Goal: Information Seeking & Learning: Learn about a topic

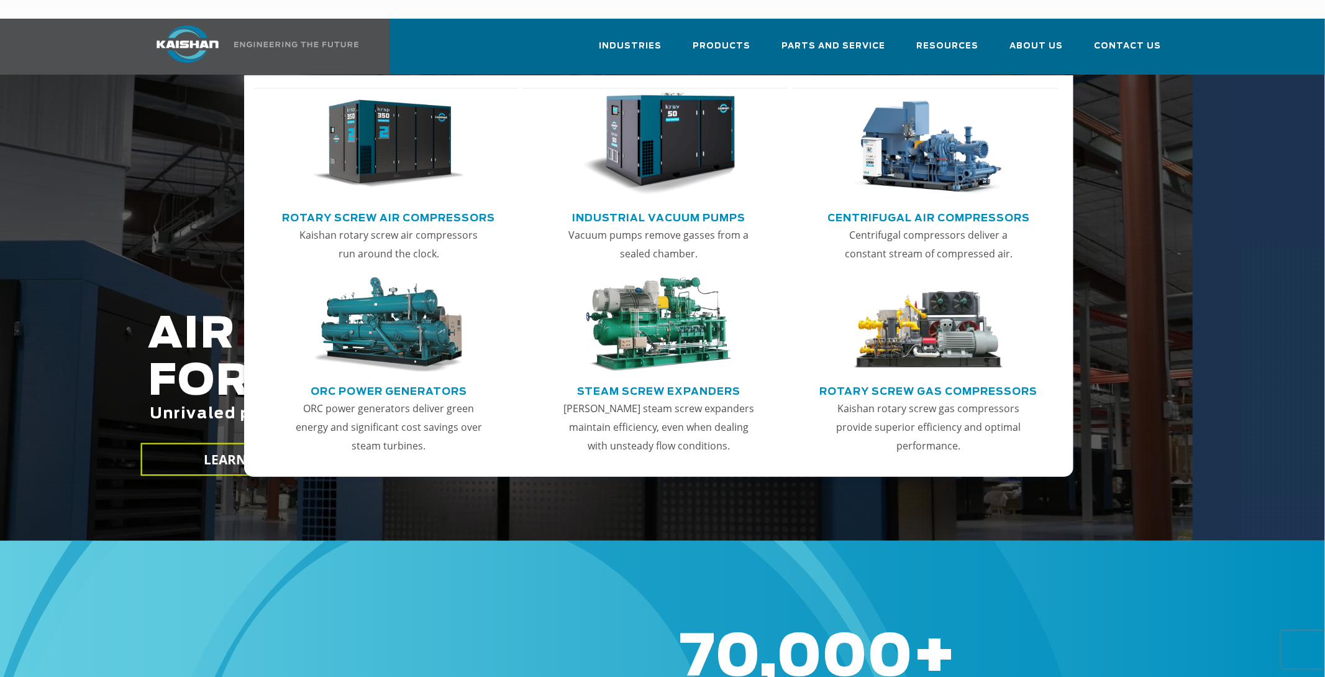
click at [368, 130] on img "Main menu" at bounding box center [388, 144] width 153 height 103
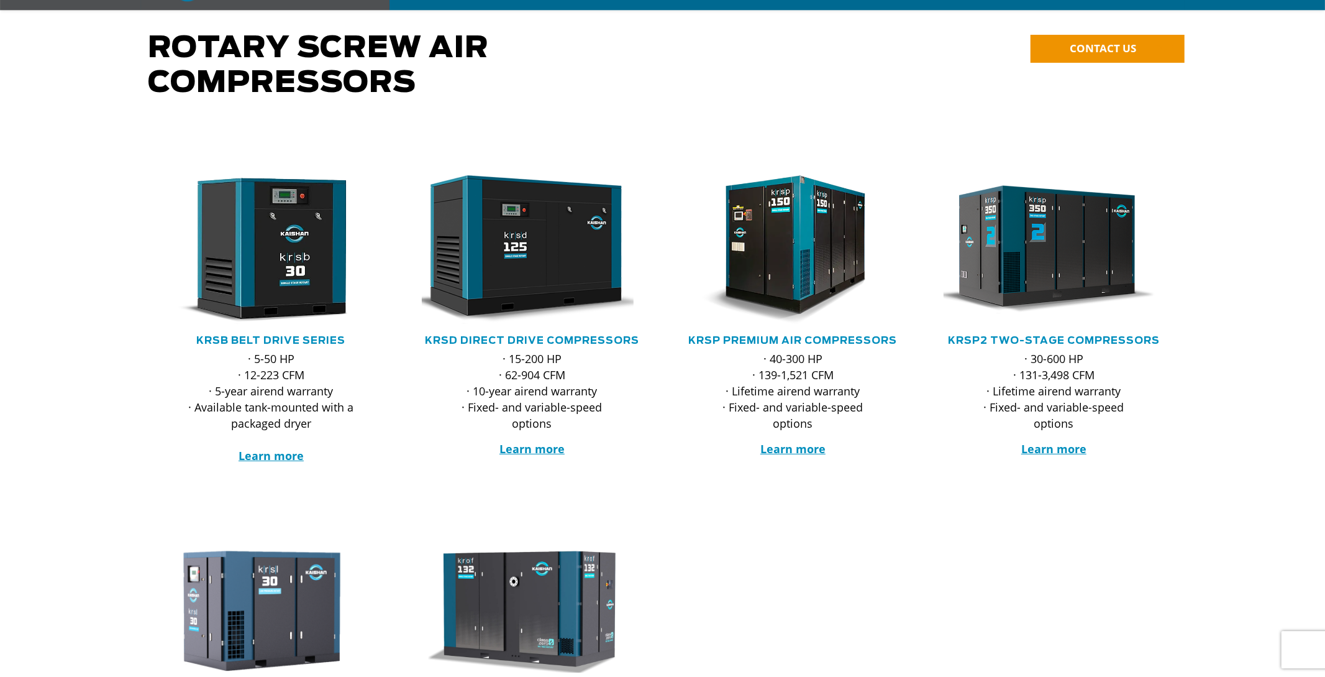
scroll to position [130, 0]
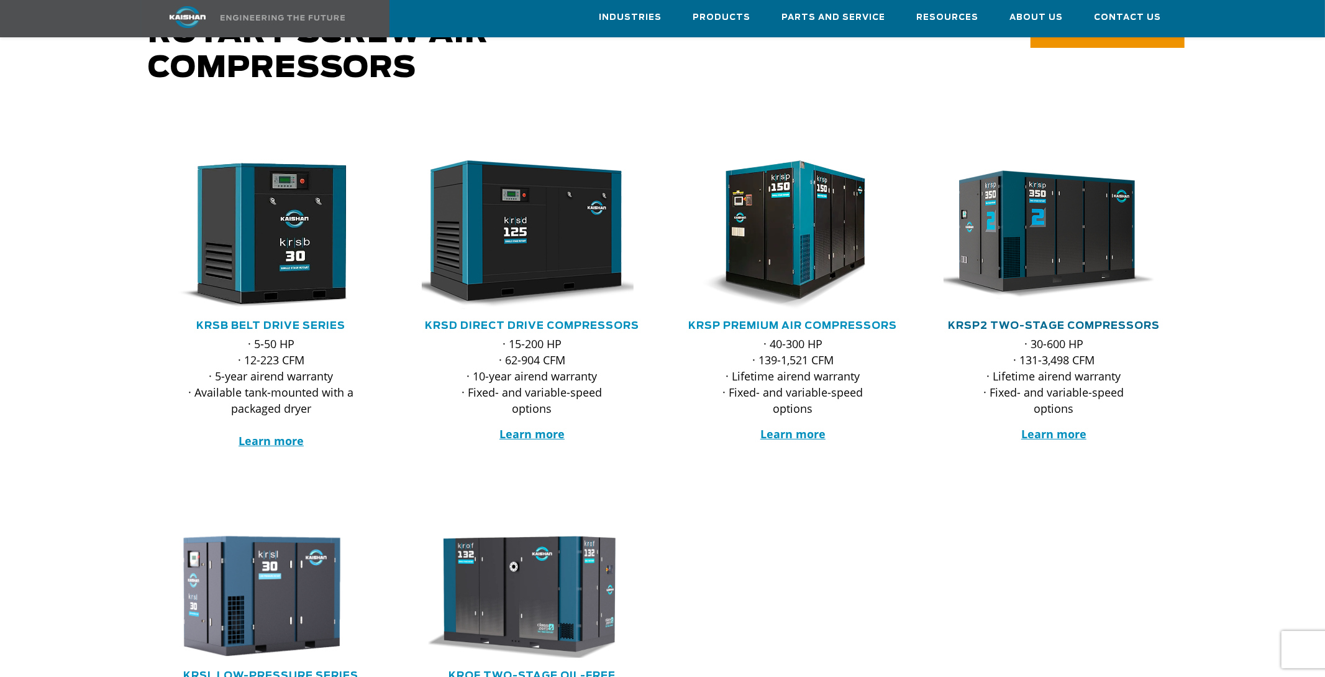
click at [1046, 321] on link "KRSP2 Two-Stage Compressors" at bounding box center [1054, 326] width 212 height 10
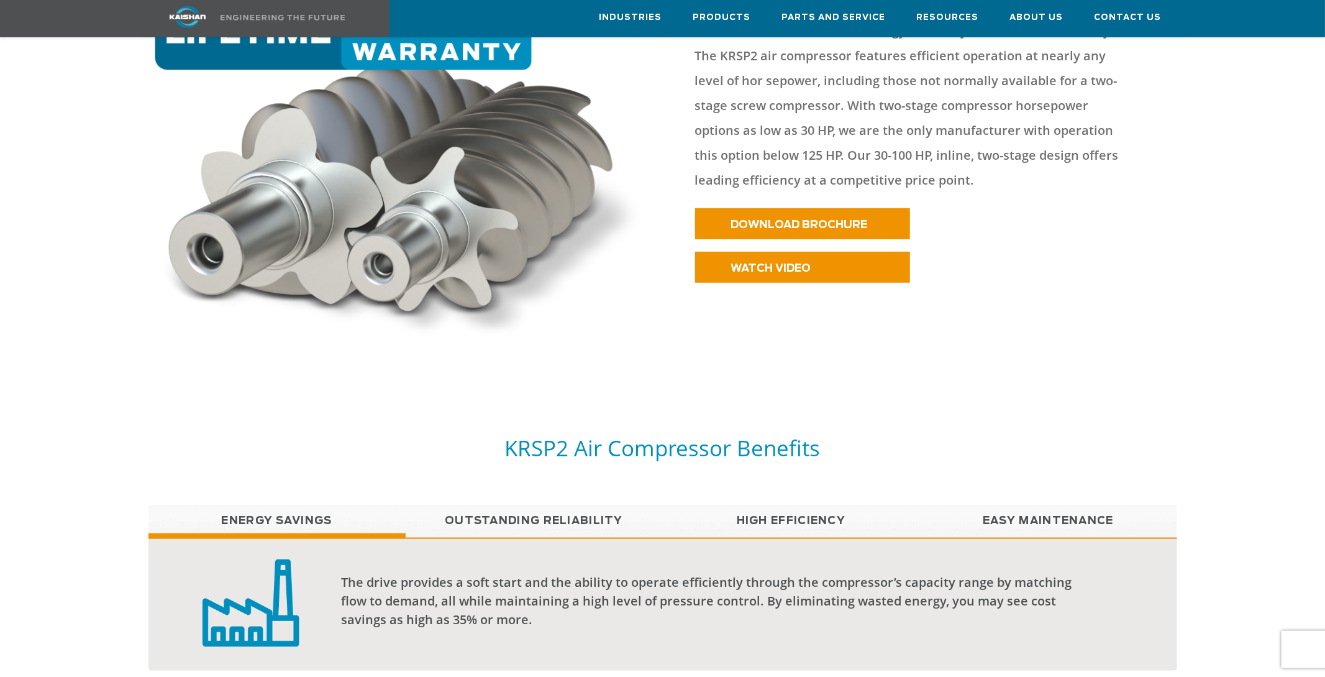
scroll to position [783, 0]
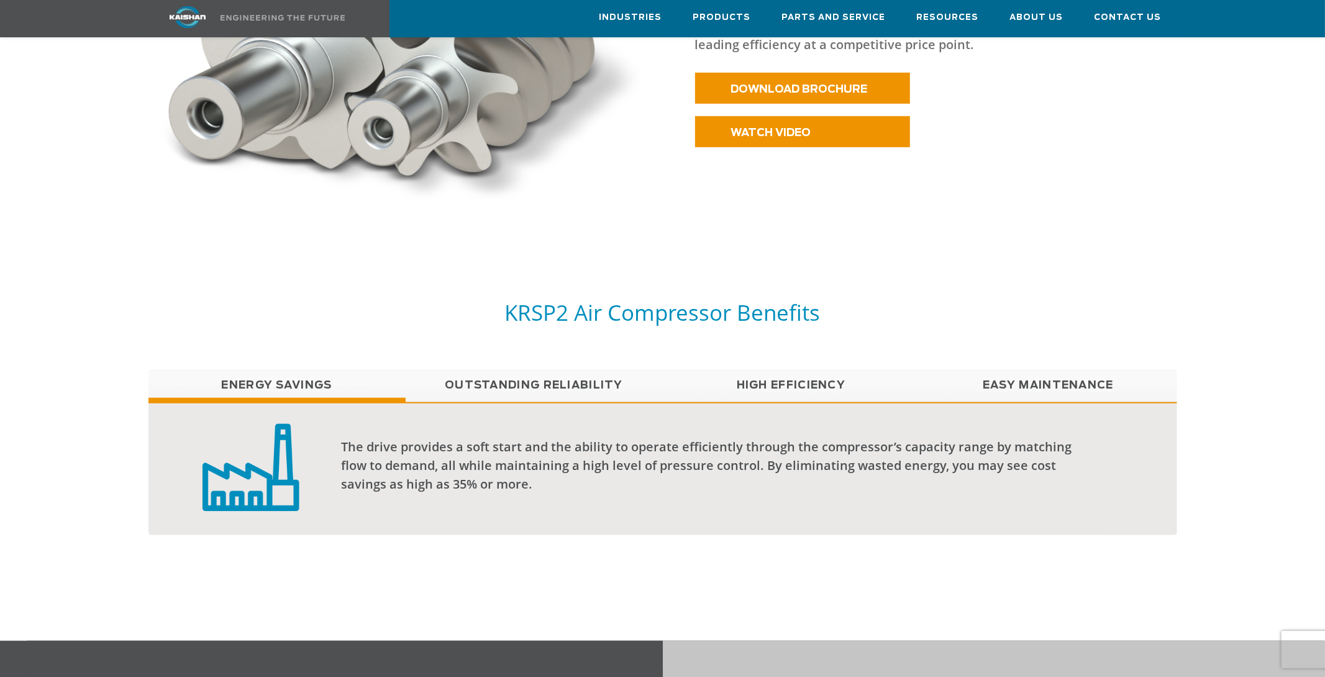
click at [532, 370] on link "Outstanding Reliability" at bounding box center [534, 385] width 257 height 31
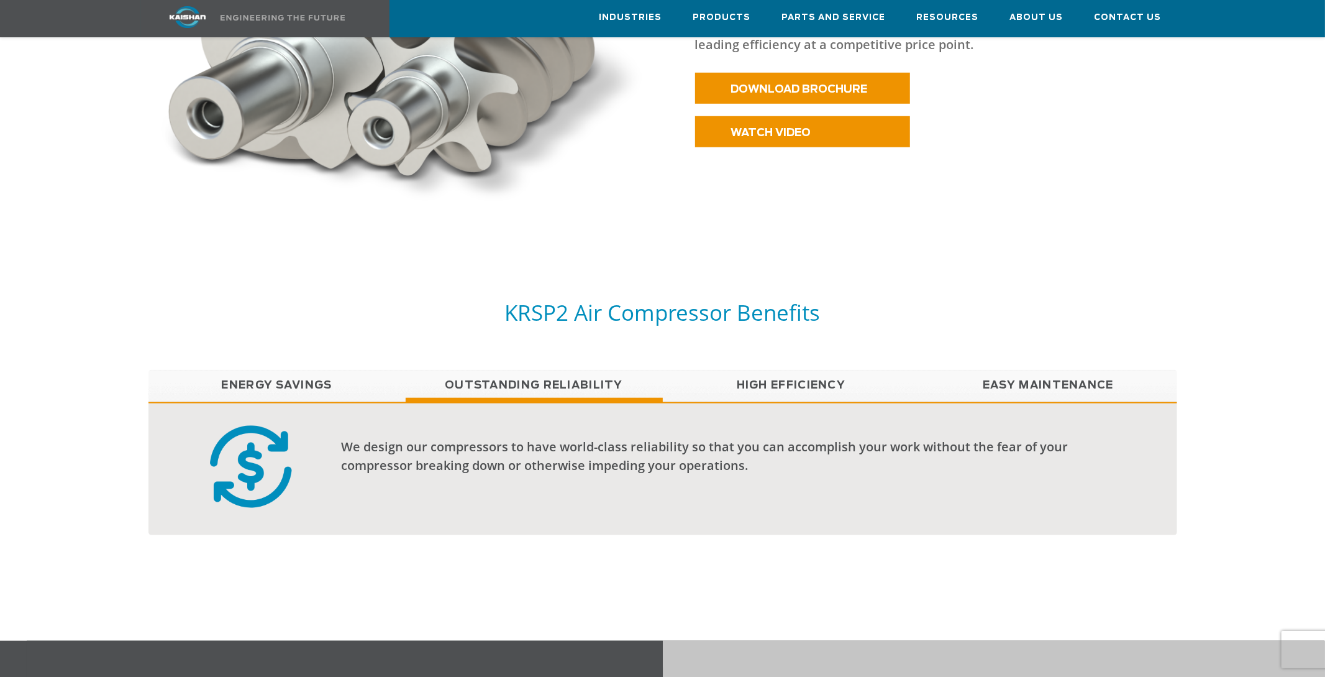
click at [772, 370] on link "High Efficiency" at bounding box center [791, 385] width 257 height 31
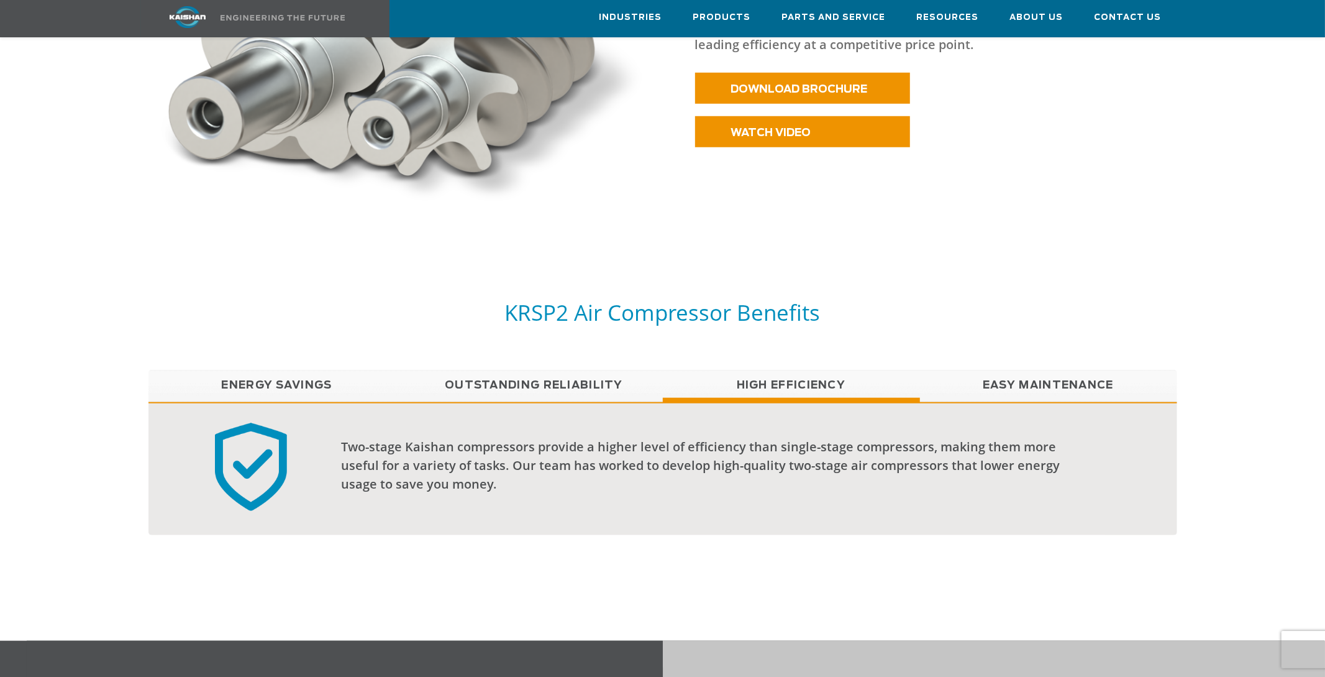
click at [996, 370] on link "Easy Maintenance" at bounding box center [1048, 385] width 257 height 31
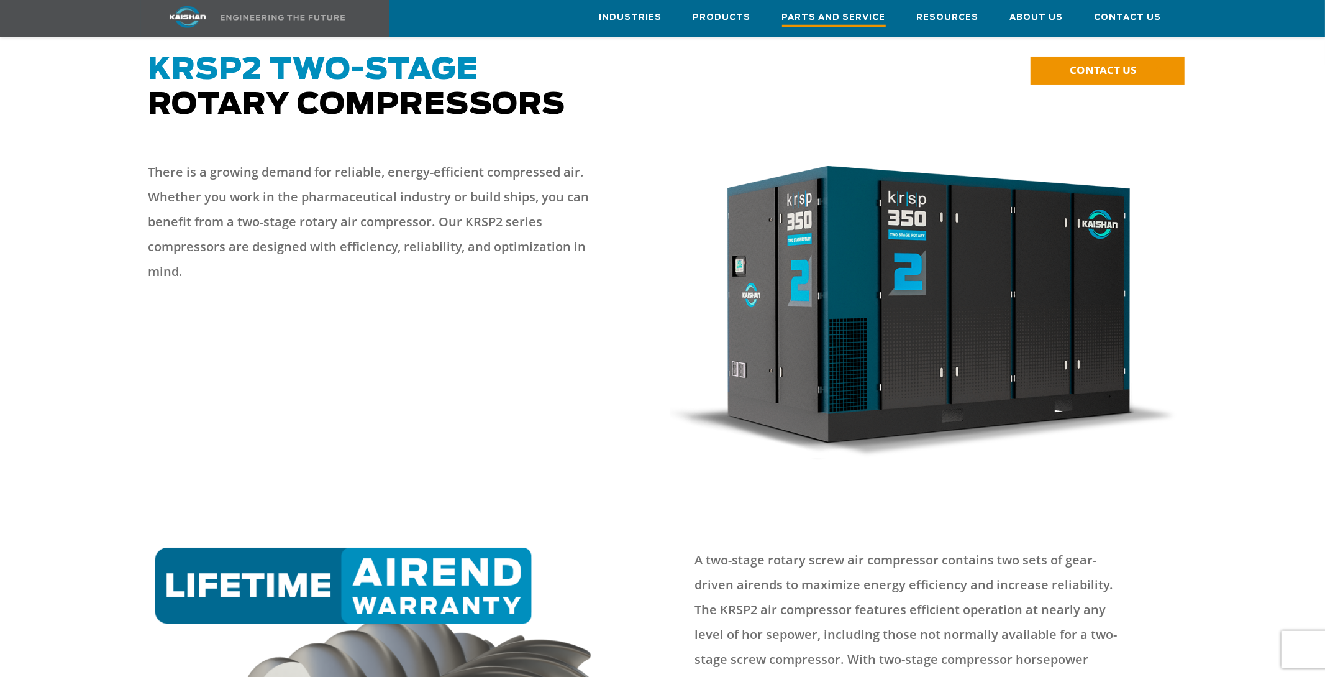
scroll to position [19, 0]
